Goal: Task Accomplishment & Management: Complete application form

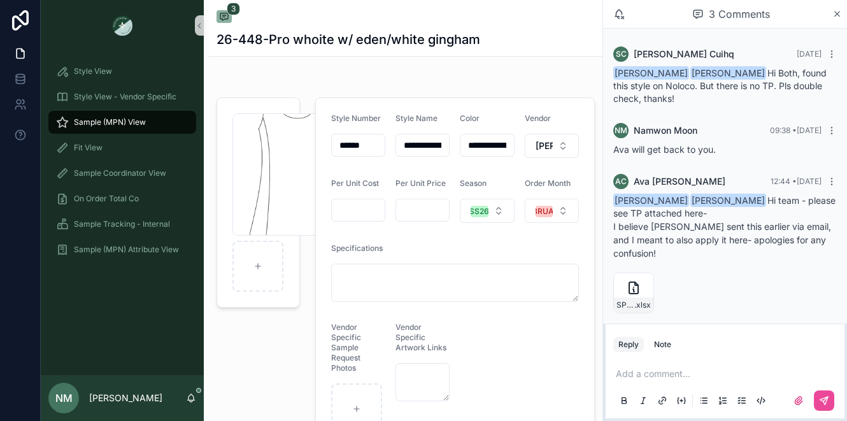
scroll to position [10, 0]
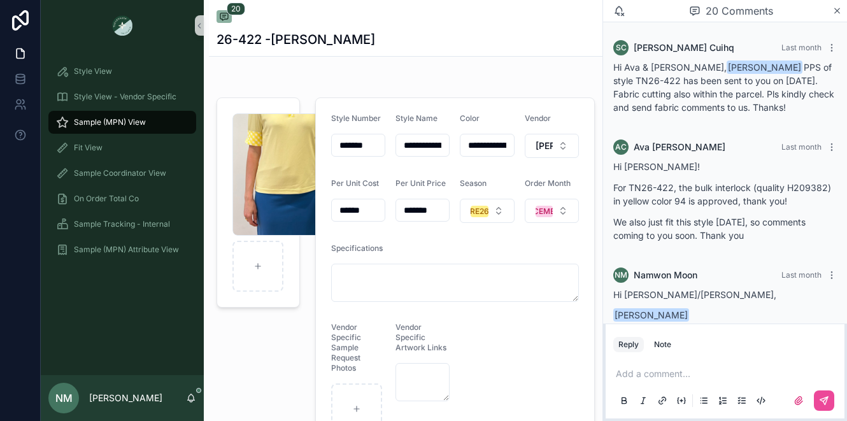
scroll to position [2685, 0]
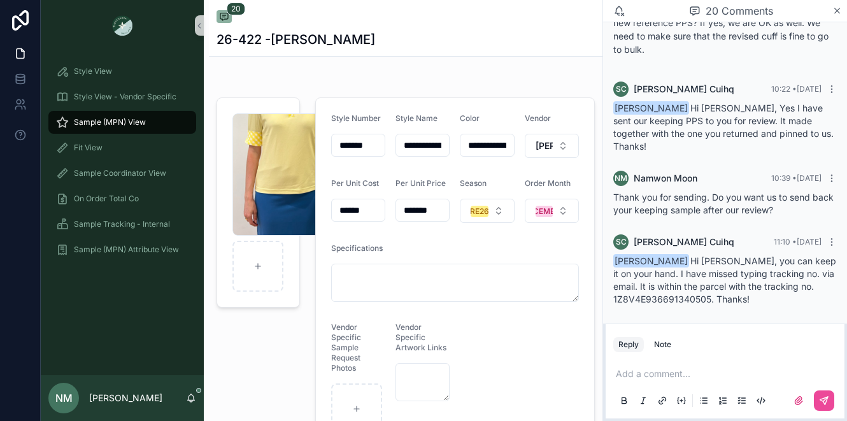
click at [112, 119] on span "Sample (MPN) View" at bounding box center [110, 122] width 72 height 10
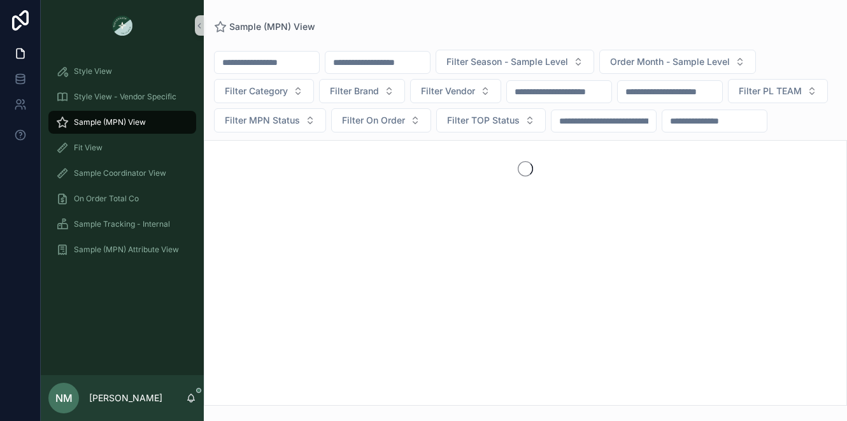
click at [371, 61] on input "scrollable content" at bounding box center [378, 63] width 104 height 18
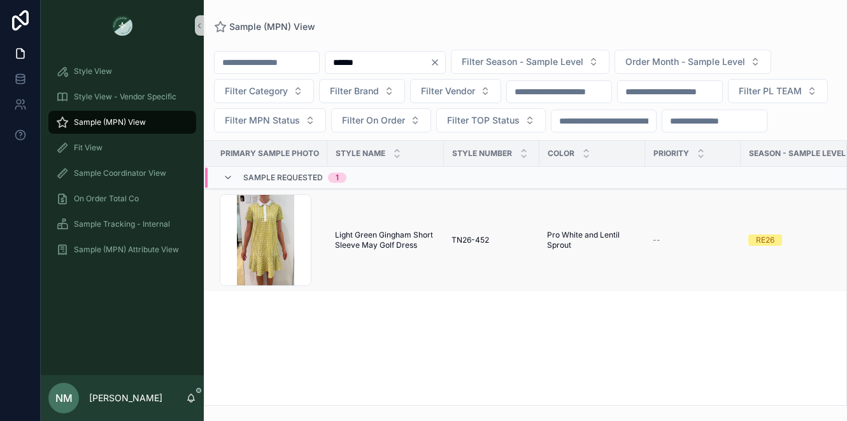
type input "******"
click at [405, 250] on span "Light Green Gingham Short Sleeve May Golf Dress" at bounding box center [385, 240] width 101 height 20
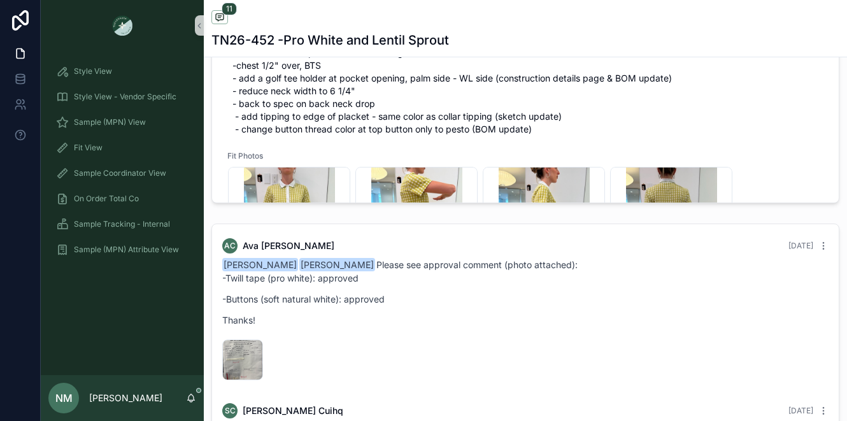
scroll to position [691, 0]
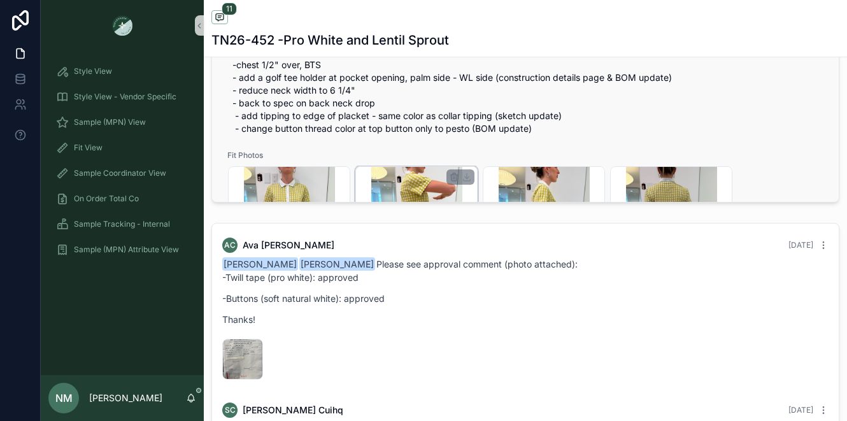
click at [356, 178] on div "C8DD9CC2-EC45-4432-964A-8EDAD8168748_4_5005_c .jpeg" at bounding box center [416, 227] width 122 height 122
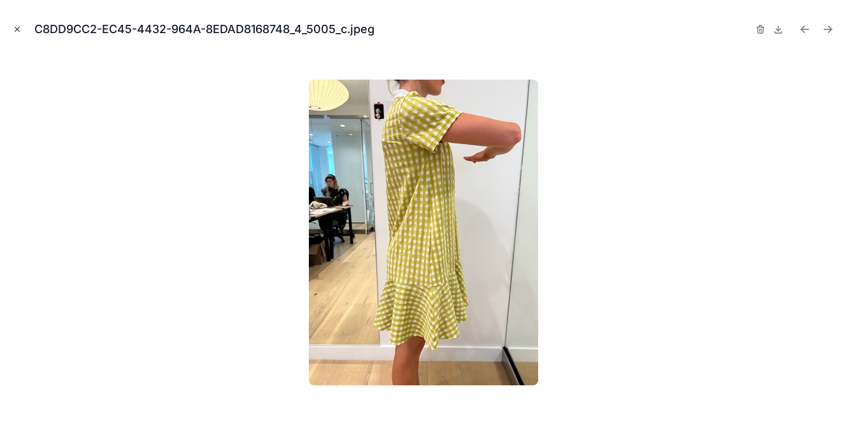
click at [13, 28] on icon "Close modal" at bounding box center [17, 29] width 9 height 9
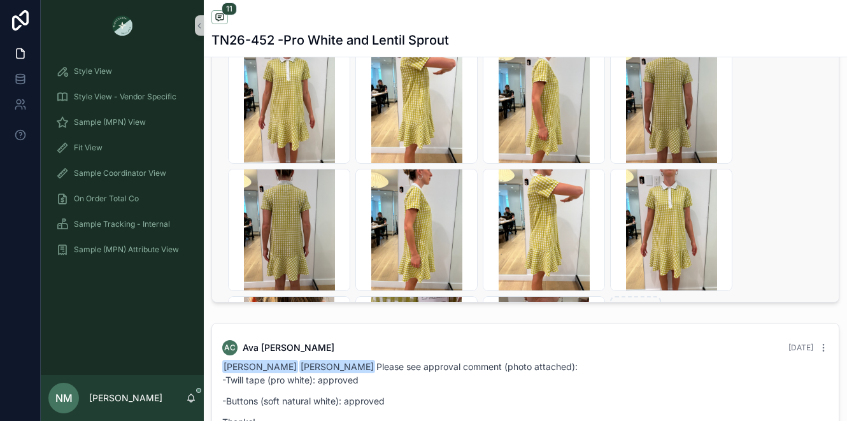
scroll to position [269, 0]
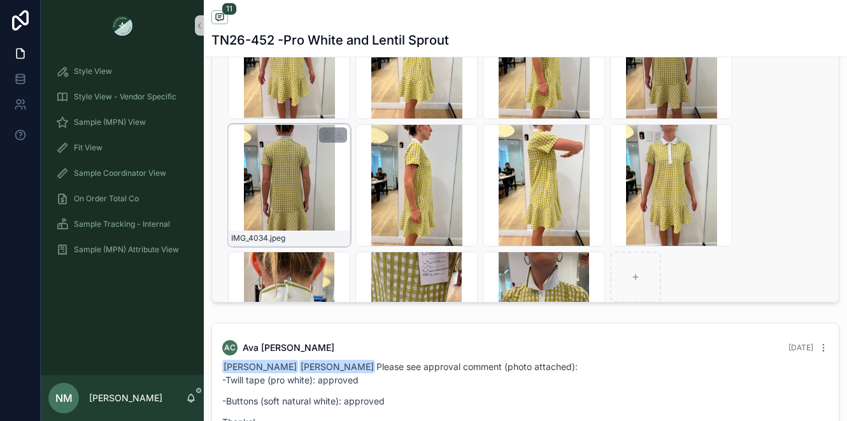
click at [295, 190] on div "IMG_4034 .jpeg" at bounding box center [289, 185] width 122 height 122
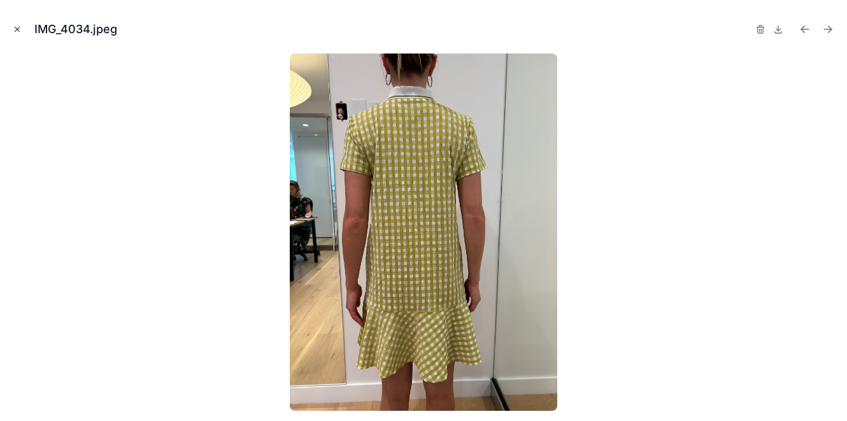
click at [14, 29] on icon "Close modal" at bounding box center [17, 29] width 9 height 9
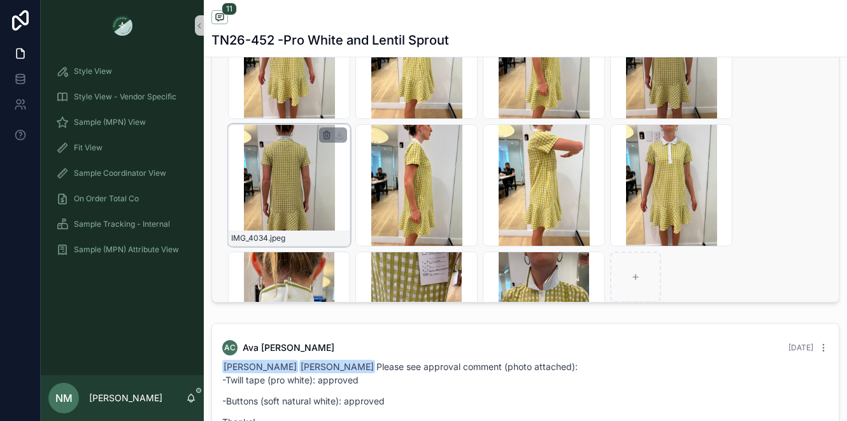
click at [327, 133] on icon "scrollable content" at bounding box center [327, 133] width 7 height 0
click at [354, 118] on icon "scrollable content" at bounding box center [353, 122] width 10 height 10
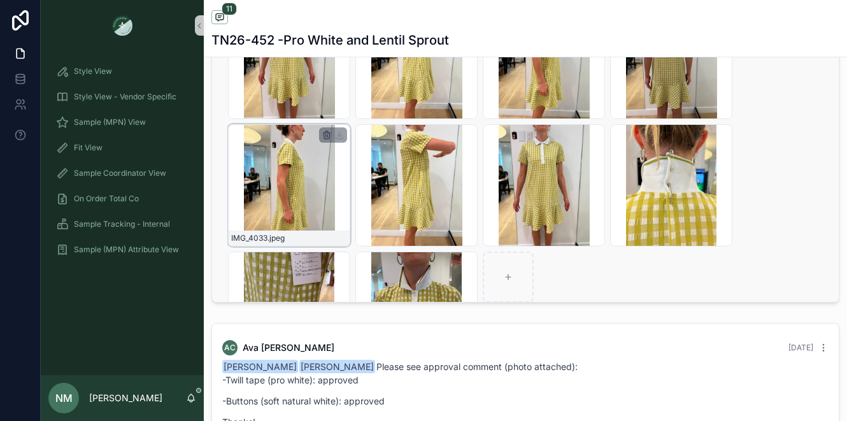
click at [327, 140] on icon "scrollable content" at bounding box center [327, 135] width 10 height 10
click at [328, 140] on icon "scrollable content" at bounding box center [327, 135] width 10 height 10
click at [313, 125] on span "Confirm delete?" at bounding box center [307, 121] width 76 height 15
click at [352, 120] on icon "scrollable content" at bounding box center [353, 122] width 10 height 10
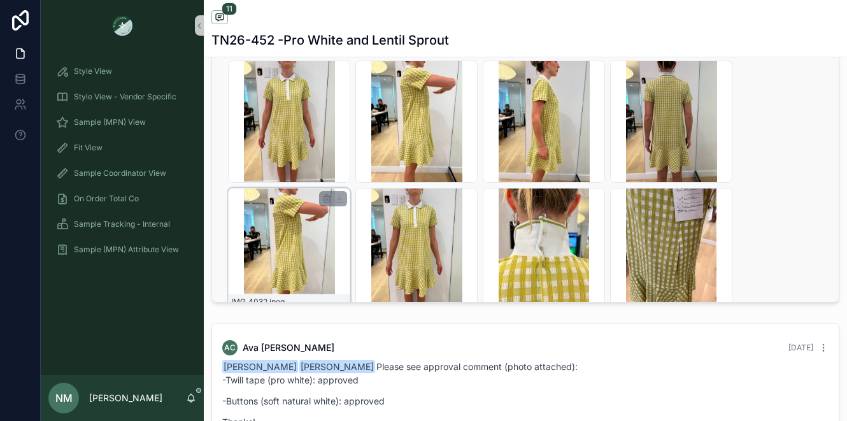
scroll to position [204, 0]
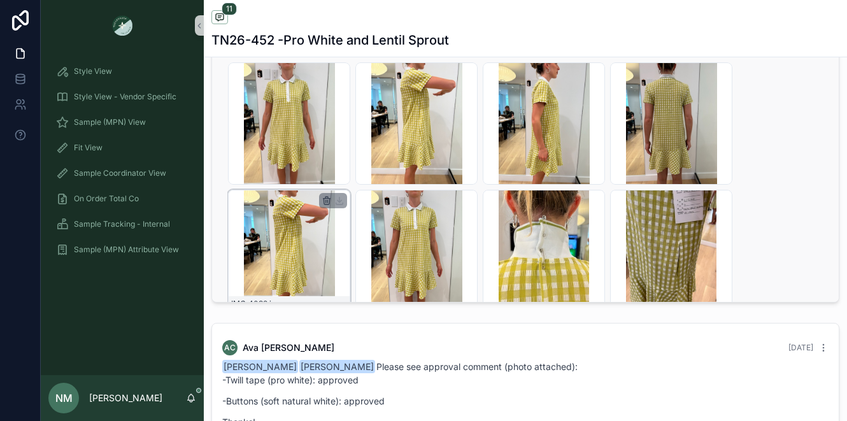
click at [327, 206] on icon "scrollable content" at bounding box center [327, 201] width 10 height 10
click at [353, 187] on icon "scrollable content" at bounding box center [353, 188] width 0 height 3
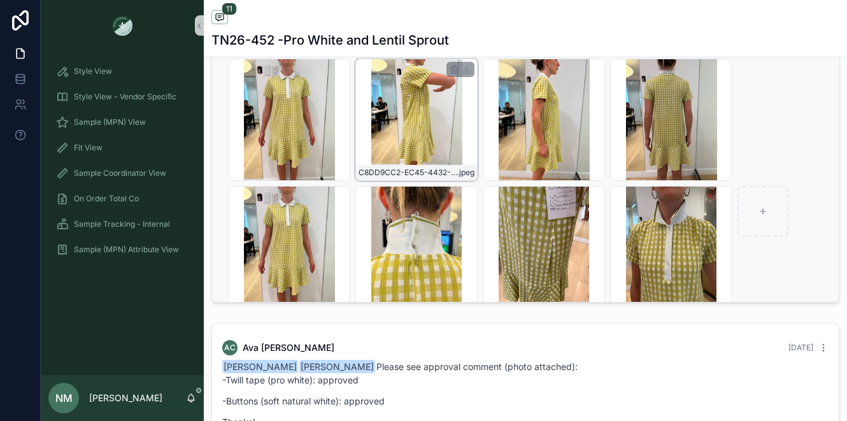
scroll to position [205, 0]
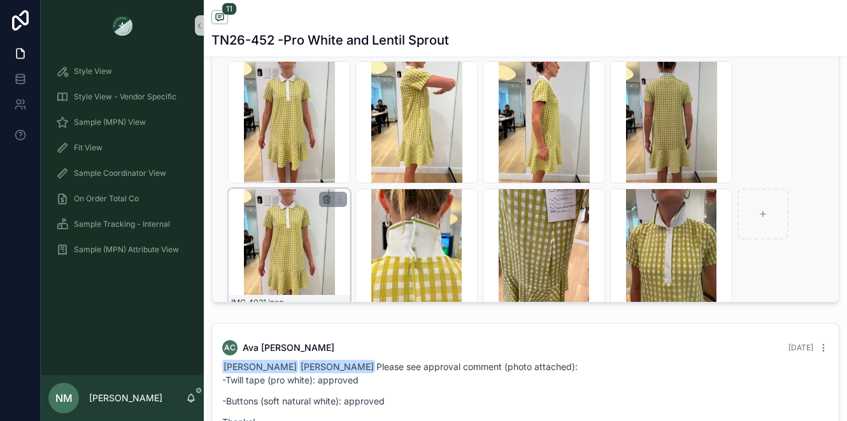
click at [327, 197] on icon "scrollable content" at bounding box center [327, 197] width 3 height 2
click at [355, 185] on icon "scrollable content" at bounding box center [353, 186] width 10 height 10
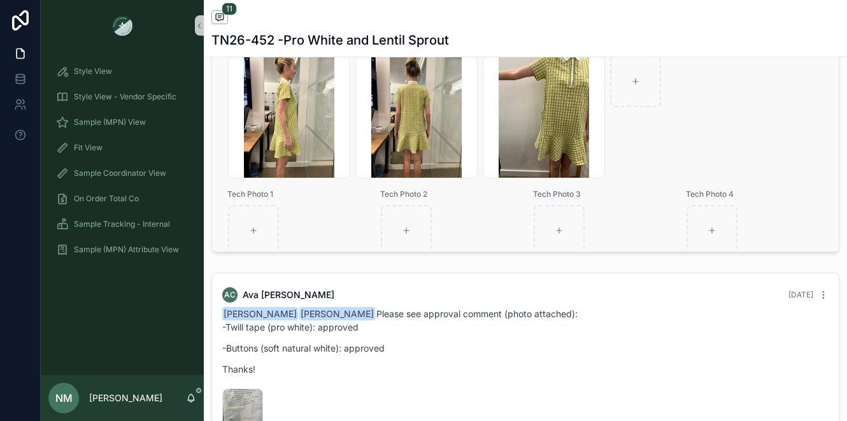
scroll to position [871, 0]
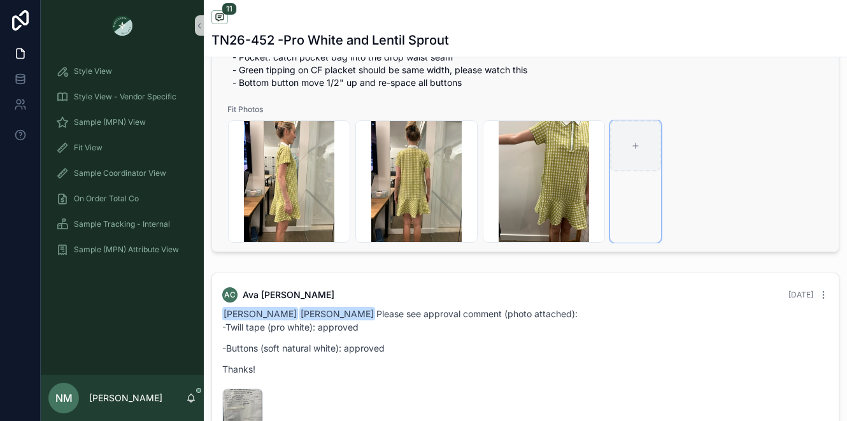
click at [633, 146] on icon "scrollable content" at bounding box center [635, 146] width 5 height 0
click at [635, 146] on icon "scrollable content" at bounding box center [635, 146] width 5 height 0
type input "**********"
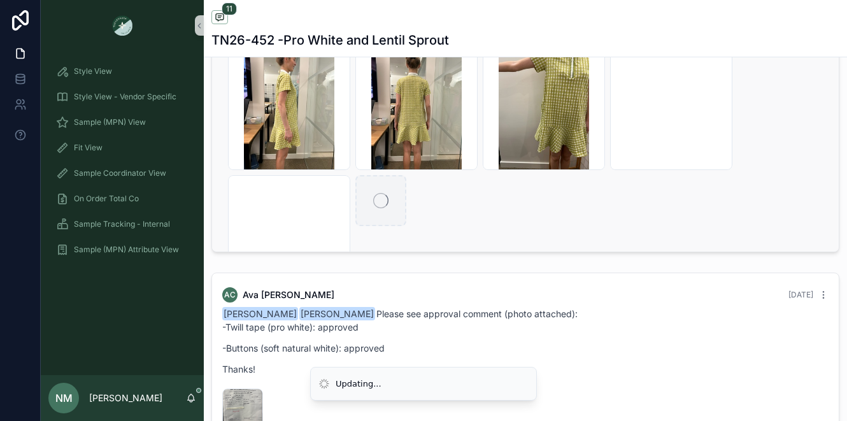
scroll to position [942, 0]
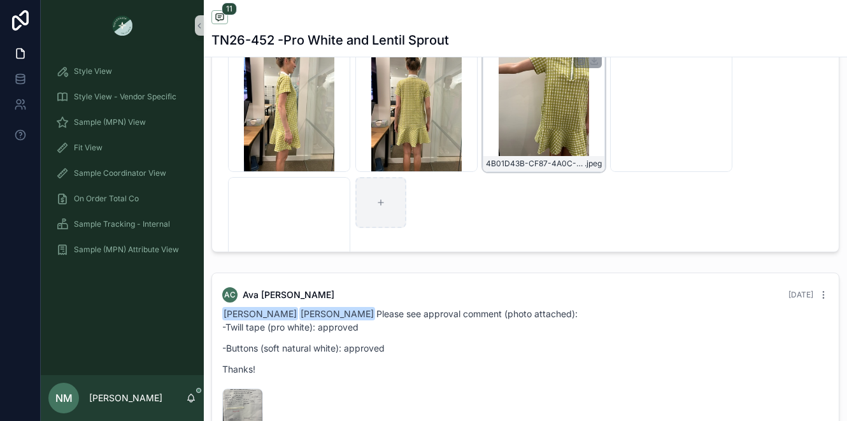
click at [573, 146] on div "4B01D43B-CF87-4A0C-9B5B-66CFFB5A8B0F_4_5005_c .jpeg" at bounding box center [544, 111] width 122 height 122
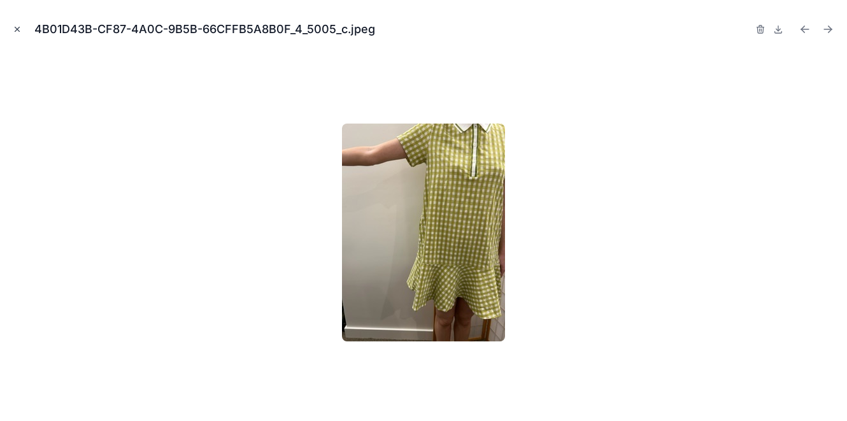
click at [19, 28] on icon "Close modal" at bounding box center [17, 29] width 9 height 9
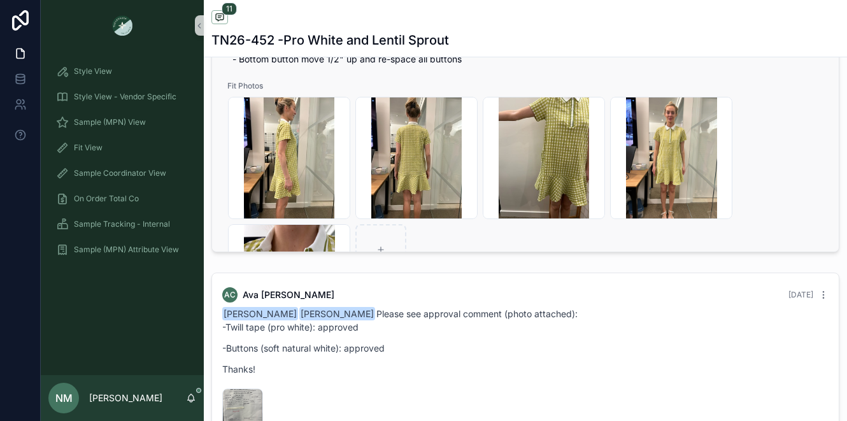
scroll to position [886, 0]
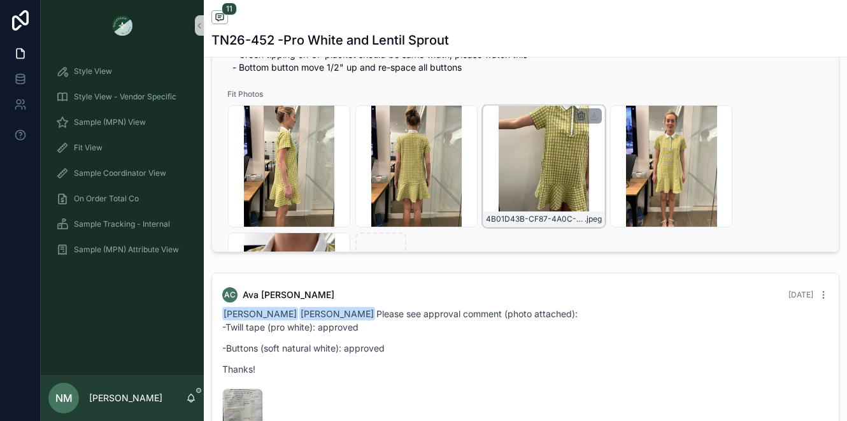
click at [583, 114] on icon "scrollable content" at bounding box center [581, 114] width 7 height 0
click at [607, 101] on icon "scrollable content" at bounding box center [608, 102] width 10 height 10
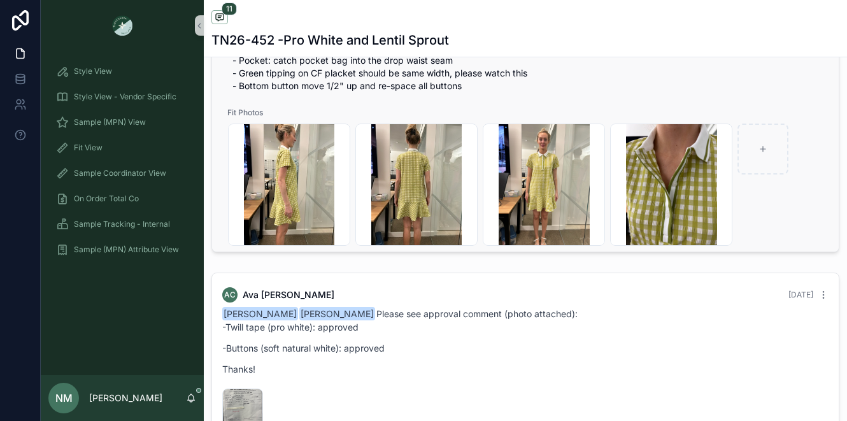
scroll to position [851, 0]
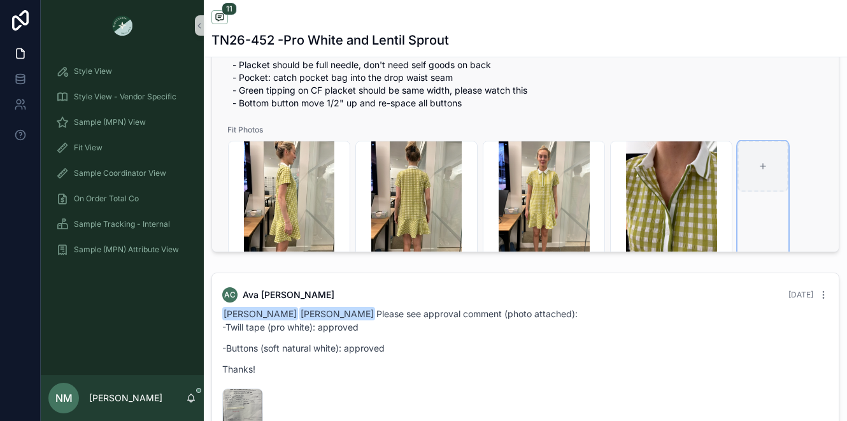
click at [763, 166] on div "scrollable content" at bounding box center [763, 166] width 51 height 51
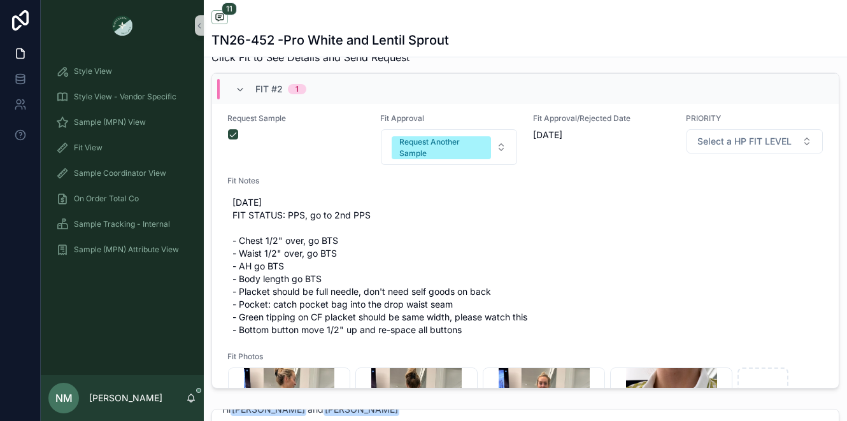
scroll to position [757, 0]
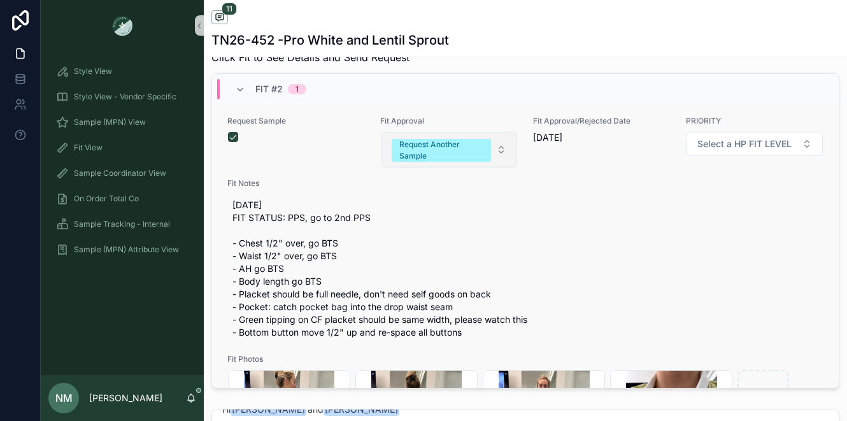
click at [492, 162] on button "Request Another Sample" at bounding box center [449, 150] width 136 height 36
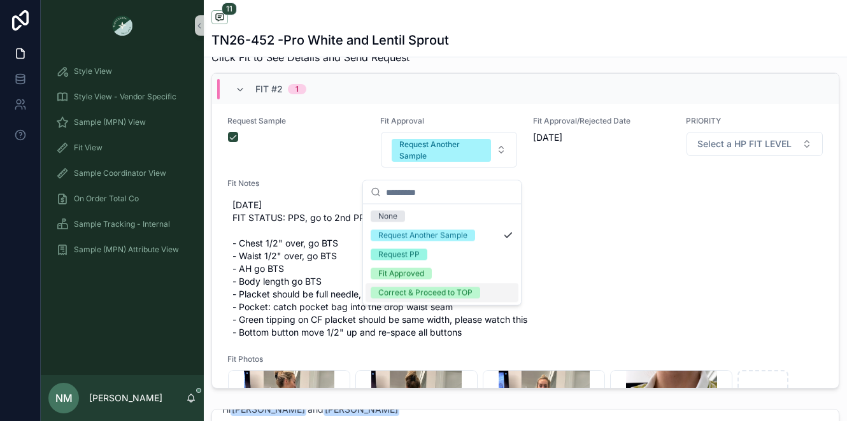
click at [440, 294] on div "Correct & Proceed to TOP" at bounding box center [425, 292] width 94 height 11
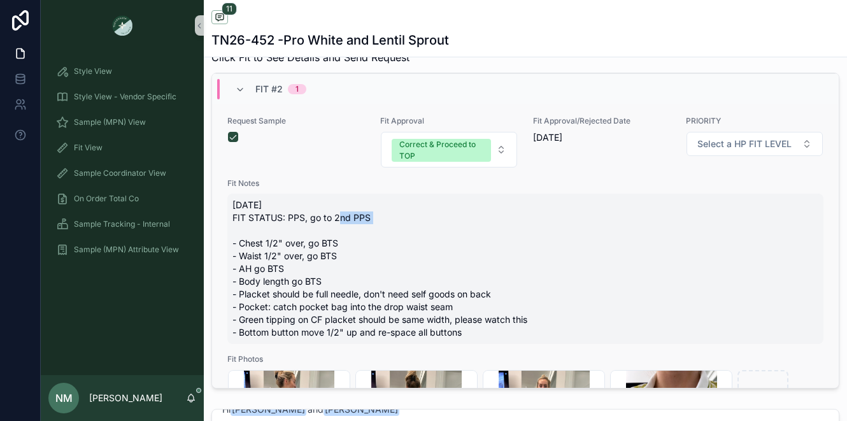
drag, startPoint x: 334, startPoint y: 228, endPoint x: 371, endPoint y: 229, distance: 37.6
click at [371, 229] on span "9/29/25 FIT STATUS: PPS, go to 2nd PPS - Chest 1/2" over, go BTS - Waist 1/2" o…" at bounding box center [526, 269] width 586 height 140
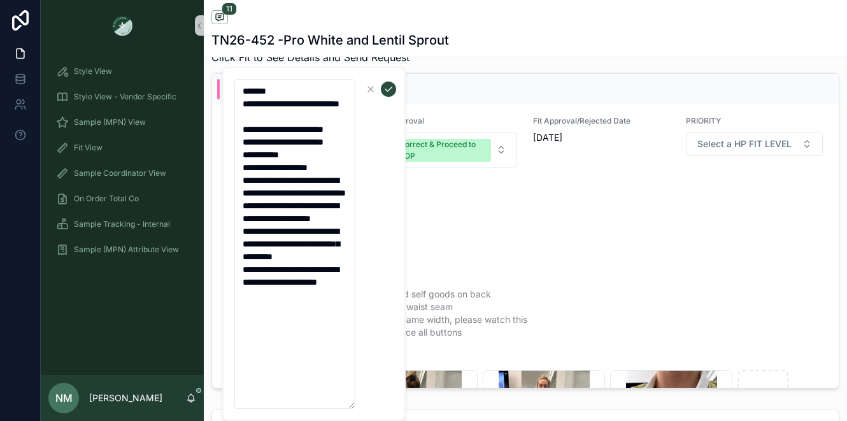
drag, startPoint x: 320, startPoint y: 105, endPoint x: 352, endPoint y: 111, distance: 32.4
click at [352, 111] on textarea "**********" at bounding box center [294, 244] width 121 height 330
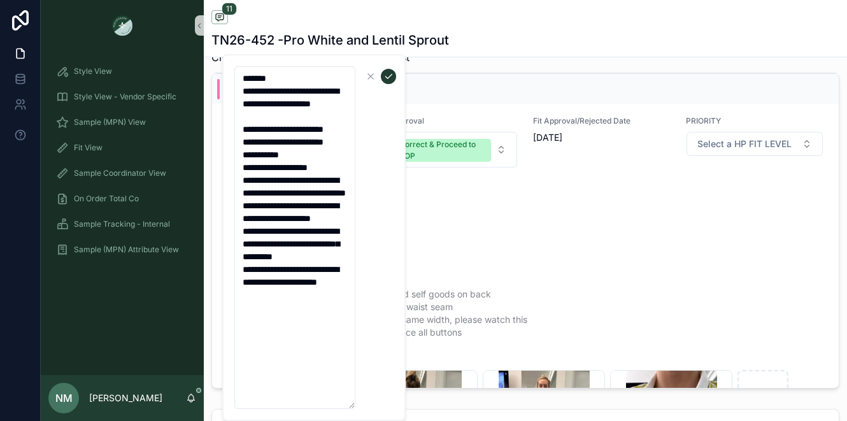
type textarea "**********"
click at [389, 75] on icon "scrollable content" at bounding box center [389, 76] width 10 height 10
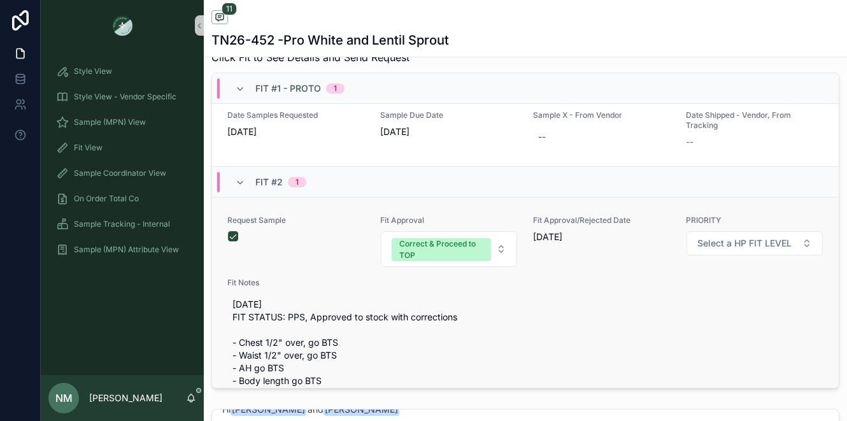
scroll to position [656, 0]
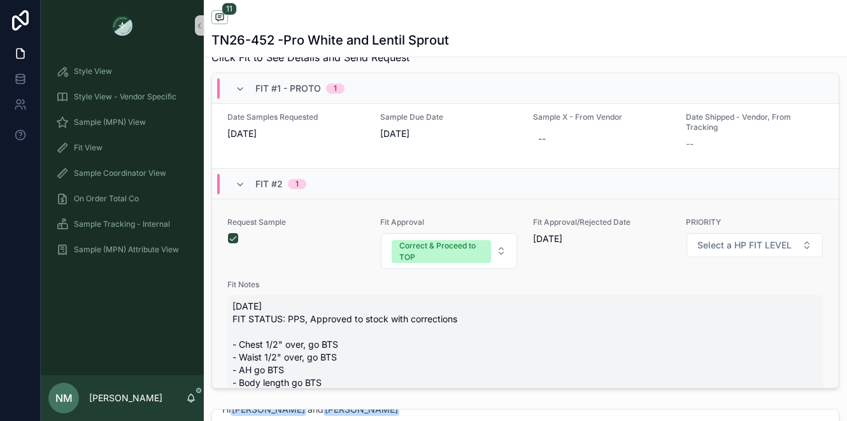
click at [343, 331] on span "9/29/25 FIT STATUS: PPS, Approved to stock with corrections - Chest 1/2" over, …" at bounding box center [526, 370] width 586 height 140
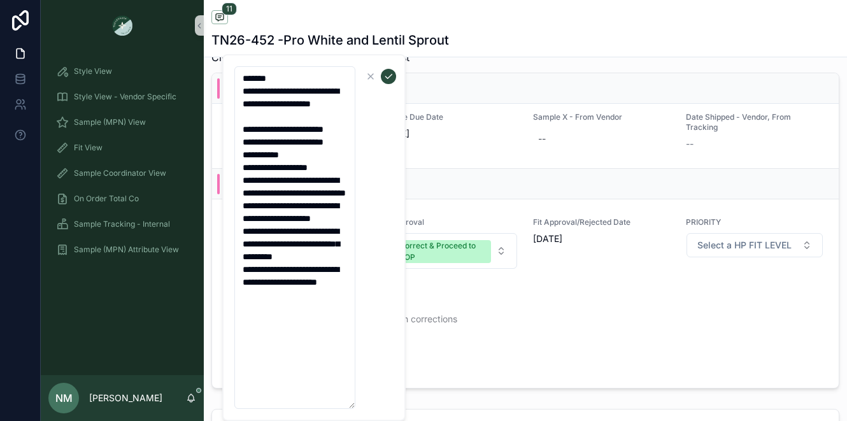
click at [294, 118] on textarea "**********" at bounding box center [294, 237] width 121 height 343
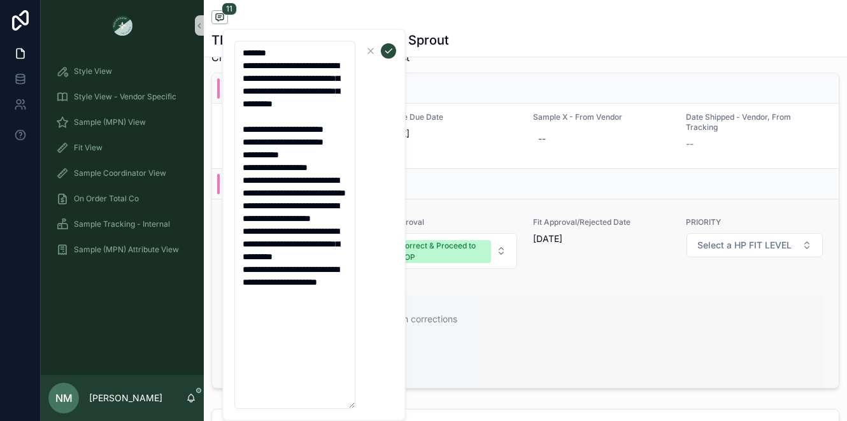
type textarea "**********"
click at [526, 355] on span "9/29/25 FIT STATUS: PPS, Approved to stock with corrections - Chest 1/2" over, …" at bounding box center [526, 370] width 586 height 140
click at [535, 338] on span "9/29/25 FIT STATUS: PPS, Approved to stock with corrections - Chest 1/2" over, …" at bounding box center [526, 370] width 586 height 140
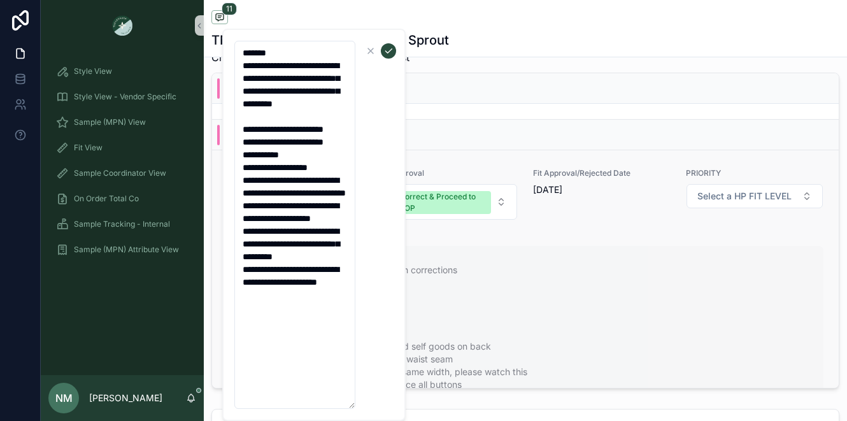
scroll to position [747, 0]
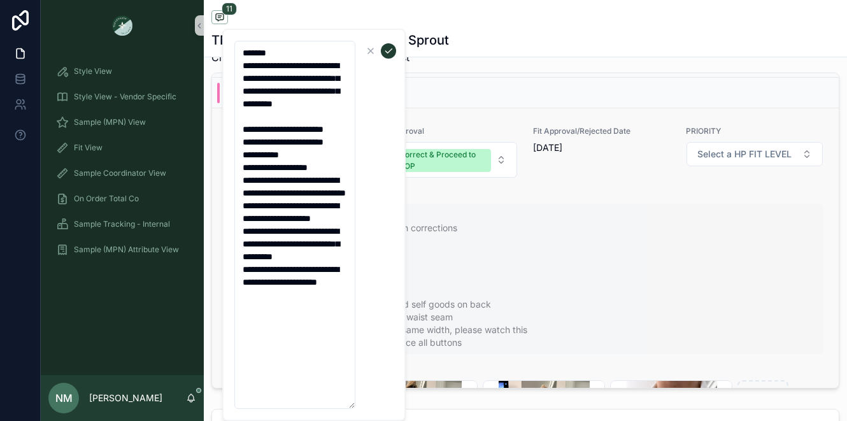
click at [385, 48] on icon "scrollable content" at bounding box center [389, 51] width 10 height 10
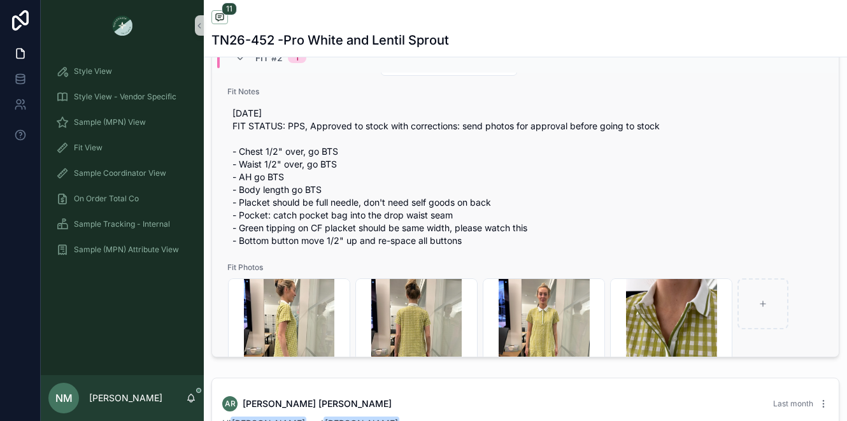
scroll to position [816, 0]
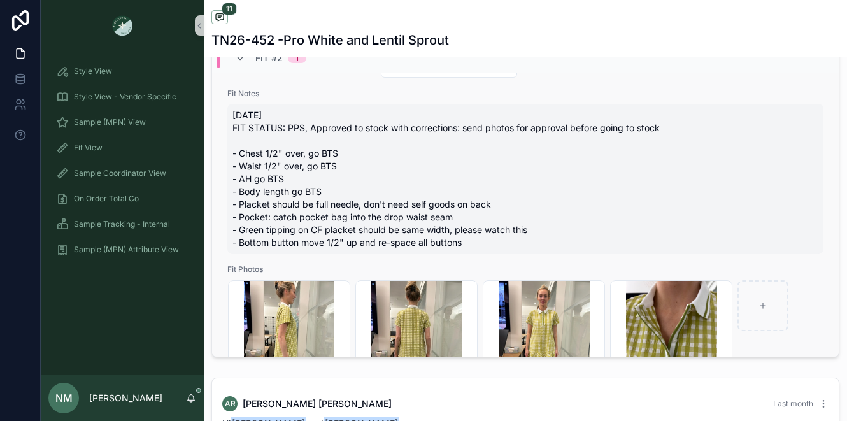
drag, startPoint x: 463, startPoint y: 255, endPoint x: 234, endPoint y: 139, distance: 257.0
click at [234, 139] on span "9/29/25 FIT STATUS: PPS, Approved to stock with corrections: send photos for ap…" at bounding box center [526, 179] width 586 height 140
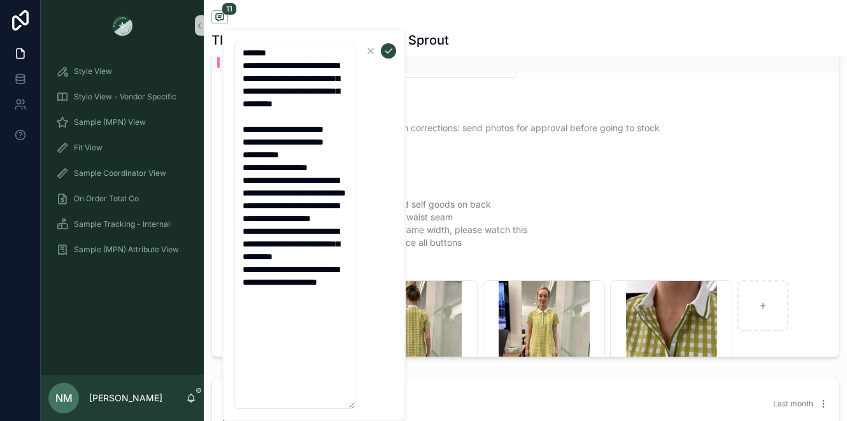
drag, startPoint x: 243, startPoint y: 66, endPoint x: 312, endPoint y: 366, distance: 307.9
click at [312, 366] on textarea "**********" at bounding box center [294, 225] width 121 height 368
